Goal: Communication & Community: Participate in discussion

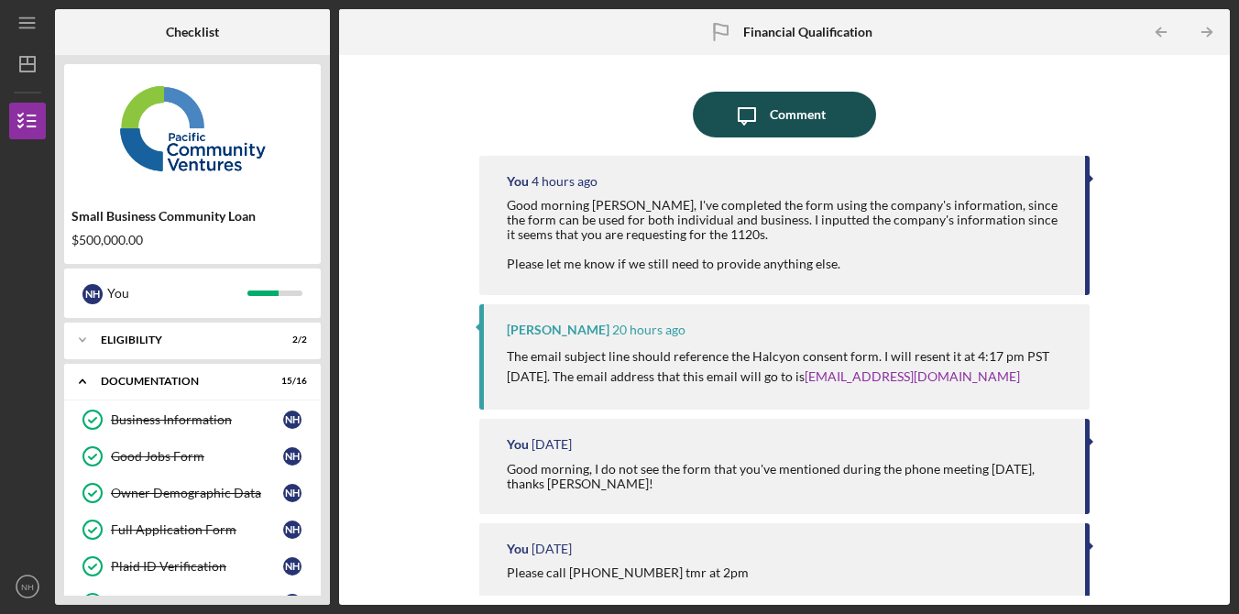
scroll to position [493, 0]
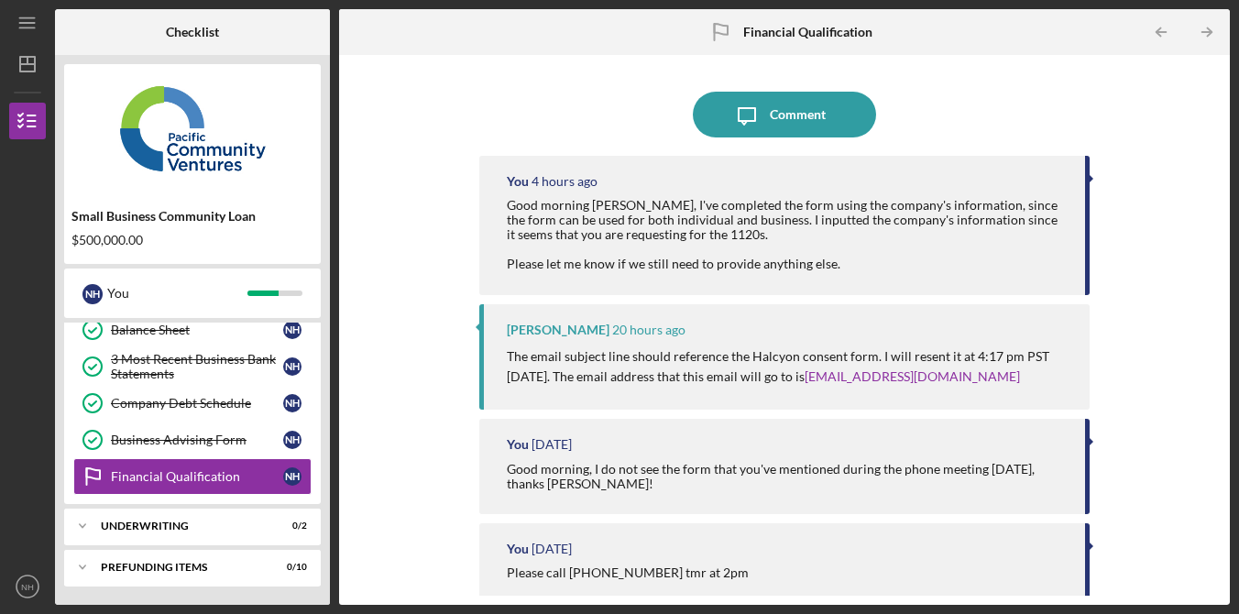
click at [941, 107] on div "Icon/Message Comment" at bounding box center [784, 115] width 610 height 46
click at [979, 92] on div "Icon/Message Comment" at bounding box center [784, 115] width 610 height 46
click at [998, 98] on div "Icon/Message Comment" at bounding box center [784, 115] width 610 height 46
click at [998, 99] on div "Icon/Message Comment" at bounding box center [784, 115] width 610 height 46
click at [623, 204] on div "Good morning [PERSON_NAME], I've completed the form using the company's informa…" at bounding box center [787, 234] width 560 height 73
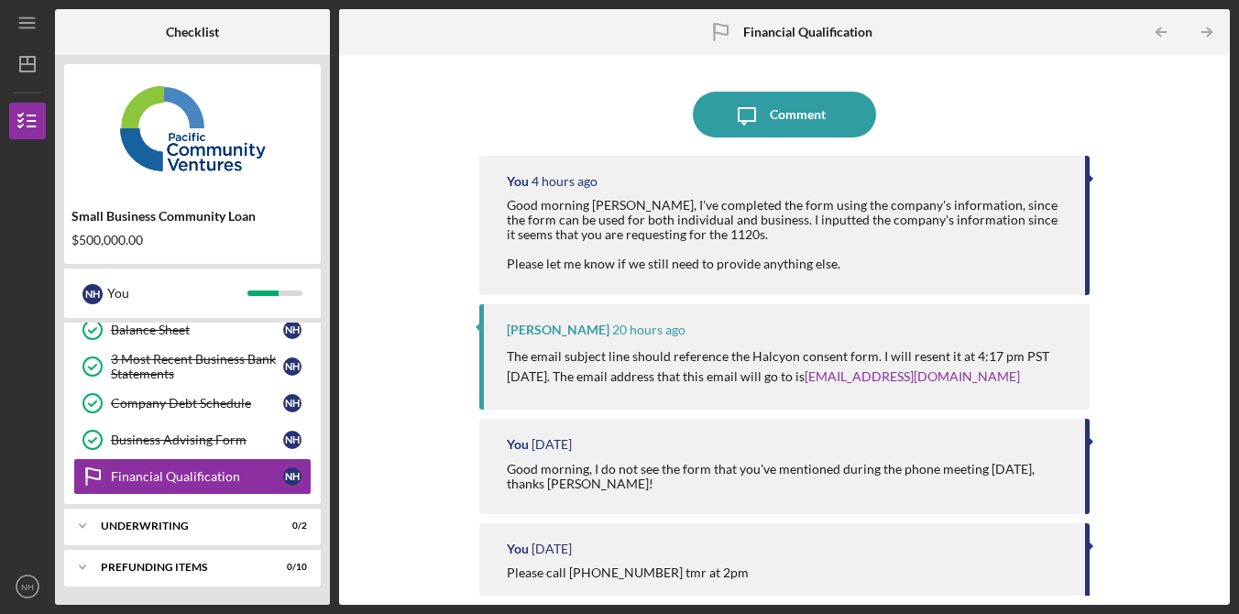
click at [998, 257] on div "Good morning [PERSON_NAME], I've completed the form using the company's informa…" at bounding box center [787, 234] width 560 height 73
click at [924, 276] on div "You 4 hours ago Good morning Alberto, I've completed the form using the company…" at bounding box center [784, 225] width 610 height 139
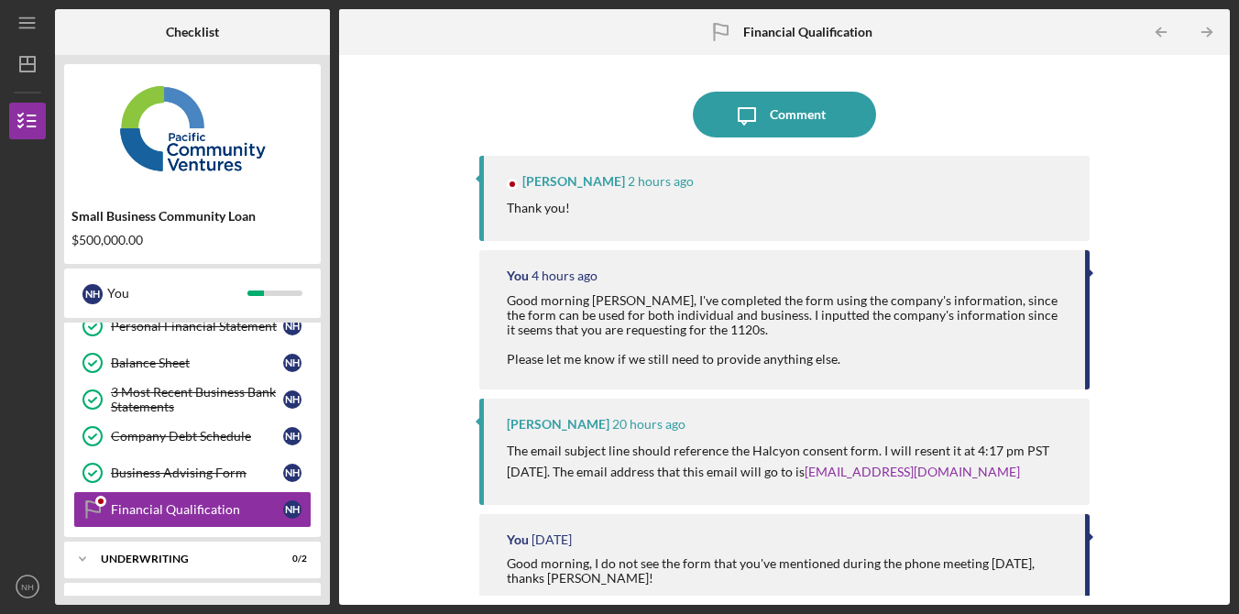
scroll to position [462, 0]
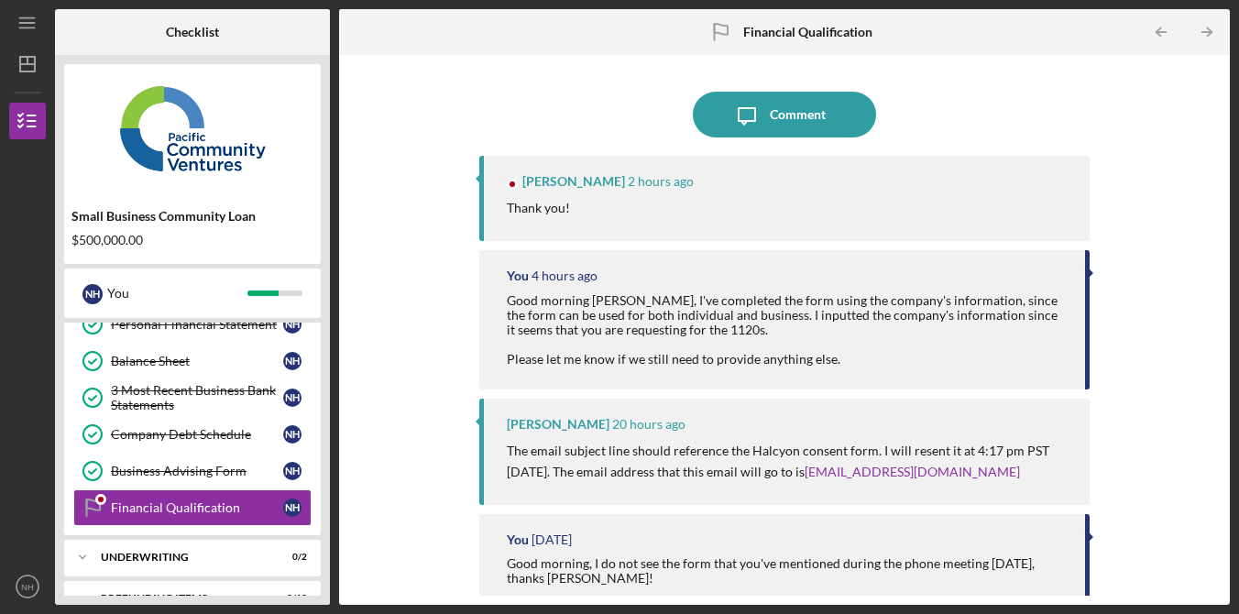
click at [423, 190] on div "Icon/Message Comment [PERSON_NAME] 2 hours ago Thank you! You 4 hours ago Good …" at bounding box center [784, 329] width 872 height 531
click at [422, 182] on div "Icon/Message Comment [PERSON_NAME] 2 hours ago Thank you! You 4 hours ago Good …" at bounding box center [784, 329] width 872 height 531
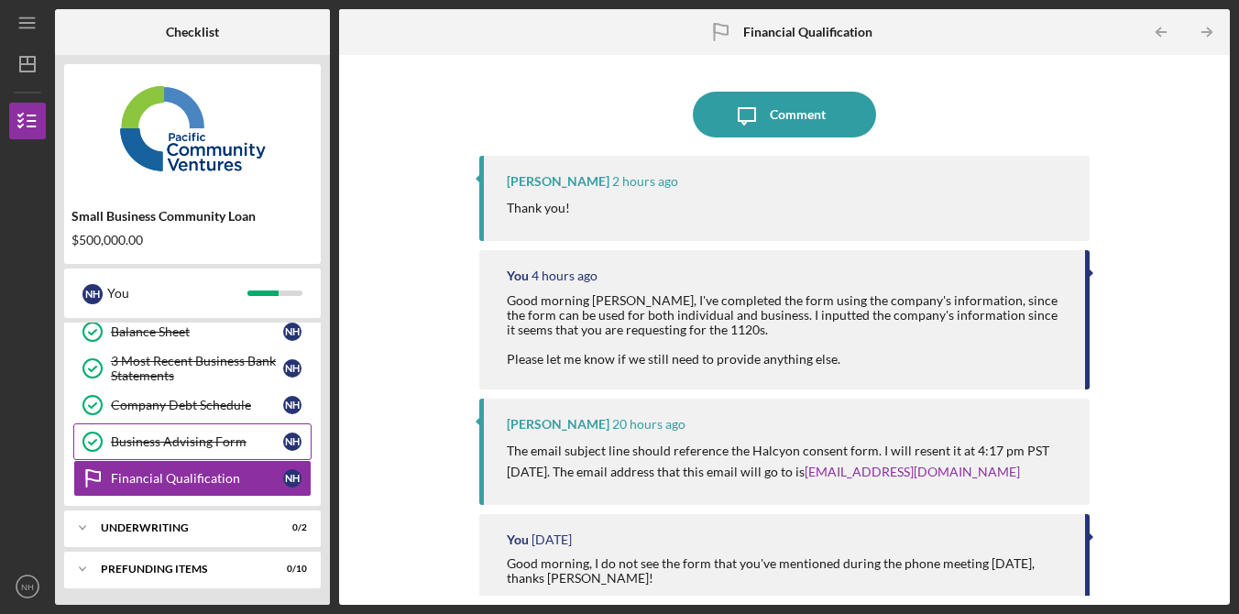
scroll to position [493, 0]
click at [397, 326] on div "Icon/Message Comment [PERSON_NAME] 2 hours ago Thank you! You 4 hours ago Good …" at bounding box center [784, 329] width 872 height 531
click at [1156, 327] on div "Icon/Message Comment [PERSON_NAME] 2 hours ago Thank you! You 4 hours ago Good …" at bounding box center [784, 329] width 872 height 531
click at [1095, 320] on div "Icon/Message Comment [PERSON_NAME] 2 hours ago Thank you! You 4 hours ago Good …" at bounding box center [784, 329] width 872 height 531
click at [1182, 239] on div "Icon/Message Comment [PERSON_NAME] 2 hours ago Thank you! You 4 hours ago Good …" at bounding box center [784, 329] width 872 height 531
